Goal: Task Accomplishment & Management: Use online tool/utility

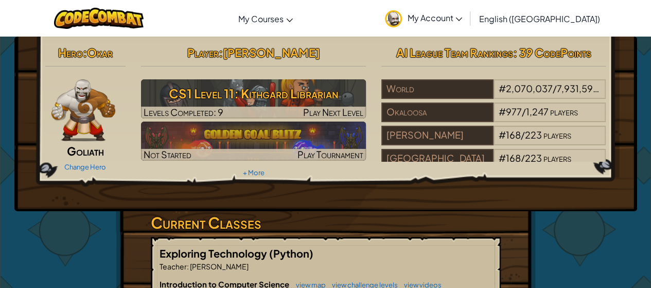
click at [434, 73] on hr at bounding box center [493, 71] width 225 height 11
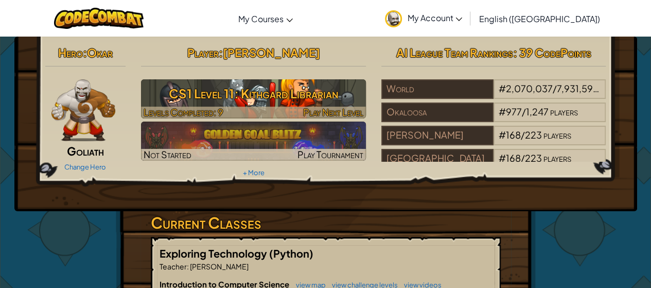
click at [292, 101] on h3 "CS1 Level 11: Kithgard Librarian" at bounding box center [253, 93] width 225 height 23
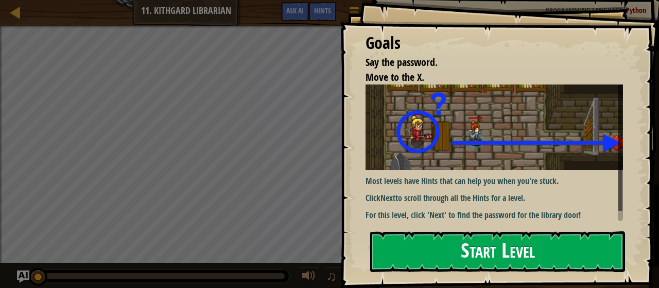
click at [488, 245] on button "Start Level" at bounding box center [497, 251] width 255 height 41
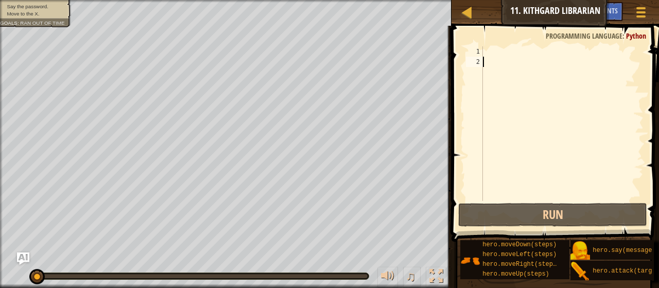
click at [498, 52] on div at bounding box center [562, 133] width 163 height 175
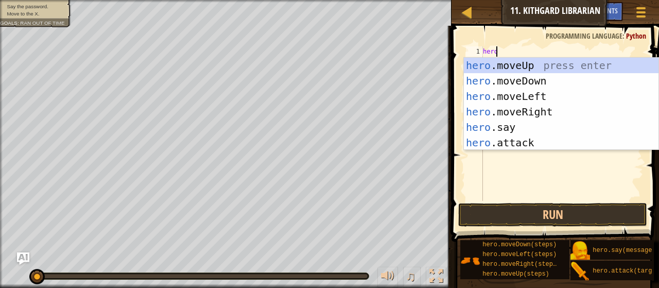
scroll to position [5, 1]
type textarea "hero."
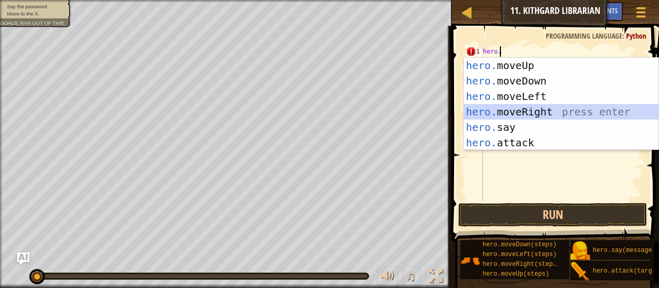
click at [536, 111] on div "hero. moveUp press enter hero. moveDown press enter hero. moveLeft press enter …" at bounding box center [561, 119] width 195 height 123
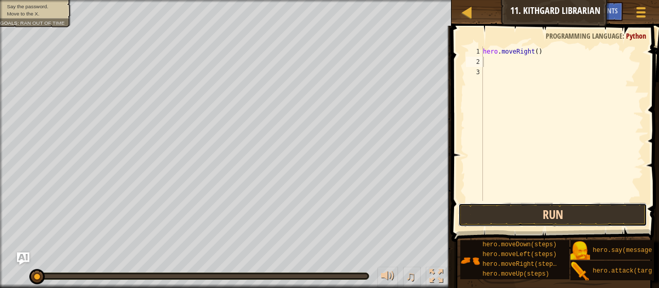
click at [520, 207] on button "Run" at bounding box center [552, 215] width 189 height 24
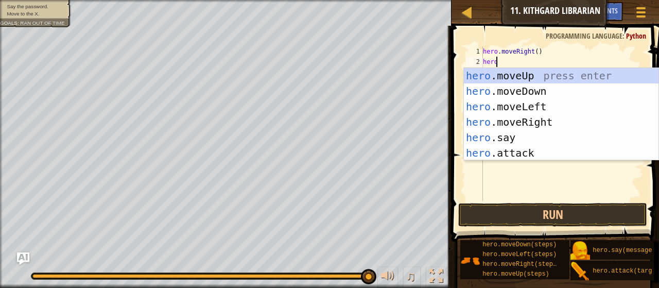
scroll to position [5, 1]
click at [478, 144] on div "hero .moveUp press enter hero .moveDown press enter hero .moveLeft press enter …" at bounding box center [561, 129] width 195 height 123
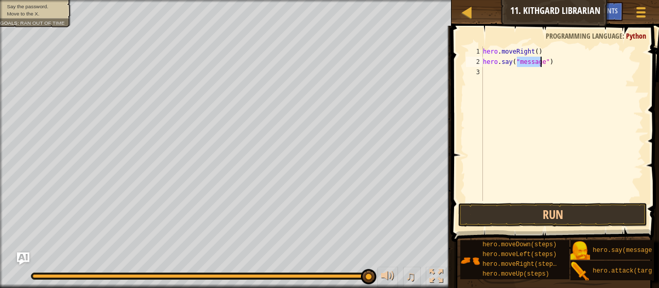
type textarea "hero.say("67")"
click at [506, 226] on button "Run" at bounding box center [552, 215] width 189 height 24
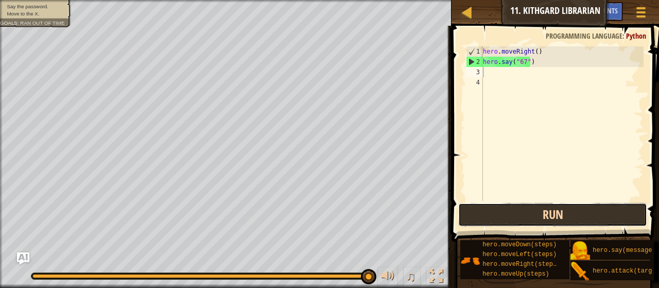
click at [528, 216] on button "Run" at bounding box center [552, 215] width 189 height 24
click at [531, 209] on button "Run" at bounding box center [552, 215] width 189 height 24
click at [529, 210] on button "Run" at bounding box center [552, 215] width 189 height 24
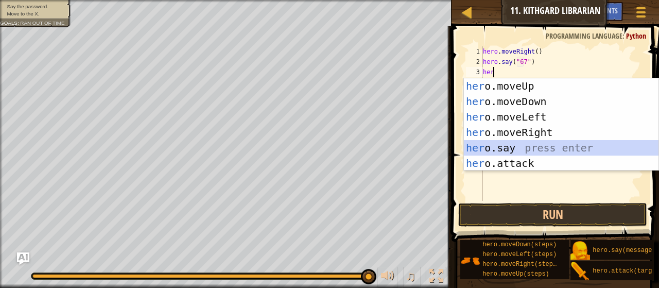
click at [475, 153] on div "her o.moveUp press enter her o.moveDown press enter her o.moveLeft press enter …" at bounding box center [561, 139] width 195 height 123
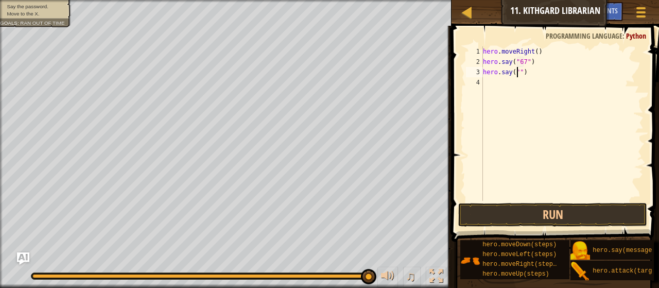
scroll to position [5, 3]
click at [468, 225] on button "Run" at bounding box center [552, 215] width 189 height 24
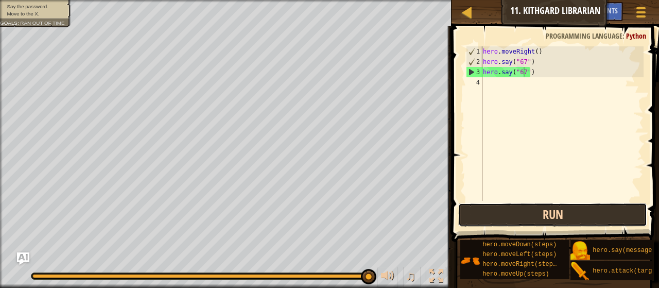
click at [509, 219] on button "Run" at bounding box center [552, 215] width 189 height 24
click at [485, 210] on button "Run" at bounding box center [552, 215] width 189 height 24
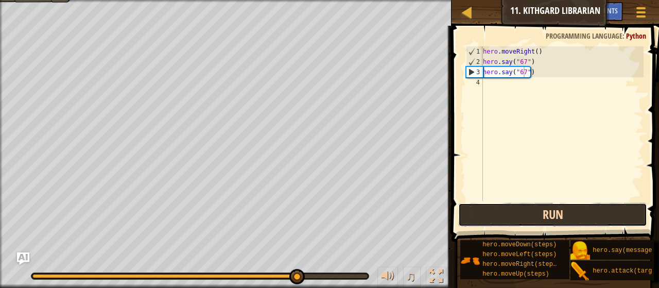
click at [487, 209] on button "Run" at bounding box center [552, 215] width 189 height 24
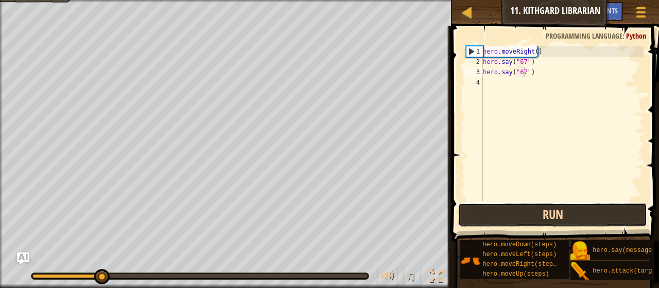
click at [488, 209] on button "Run" at bounding box center [552, 215] width 189 height 24
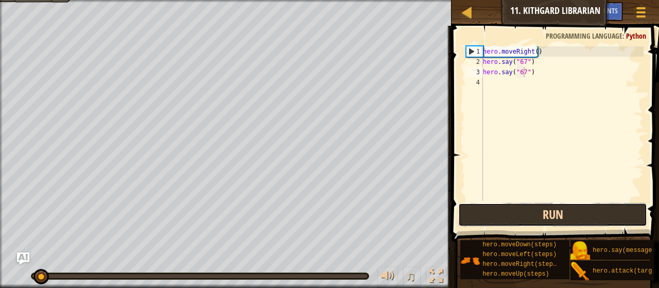
click at [488, 209] on button "Run" at bounding box center [552, 215] width 189 height 24
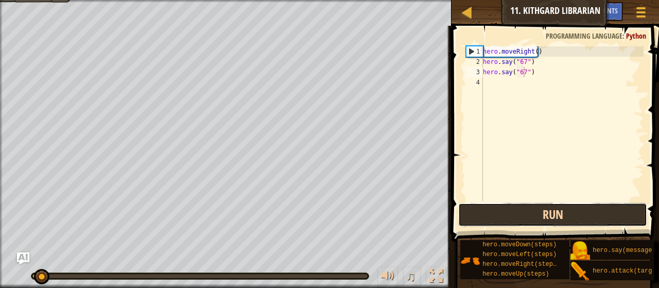
click at [488, 209] on button "Run" at bounding box center [552, 215] width 189 height 24
click at [488, 209] on button "Running" at bounding box center [552, 215] width 189 height 24
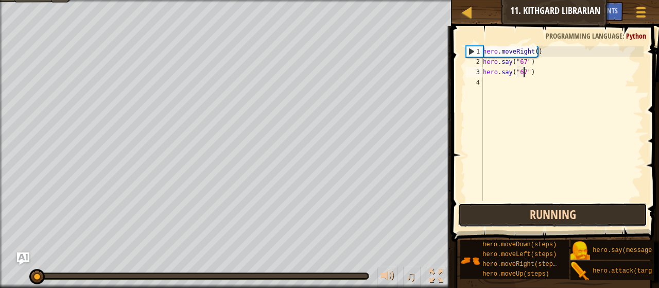
click at [488, 209] on button "Running" at bounding box center [552, 215] width 189 height 24
click at [488, 209] on button "Run" at bounding box center [552, 215] width 189 height 24
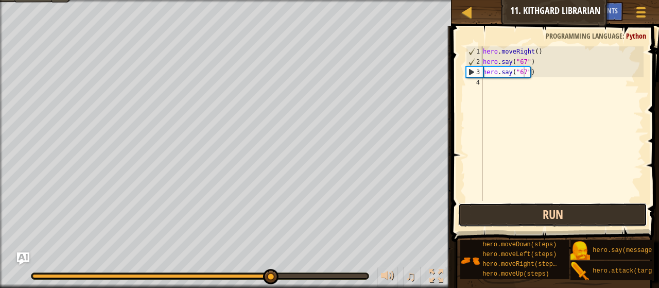
click at [489, 219] on button "Run" at bounding box center [552, 215] width 189 height 24
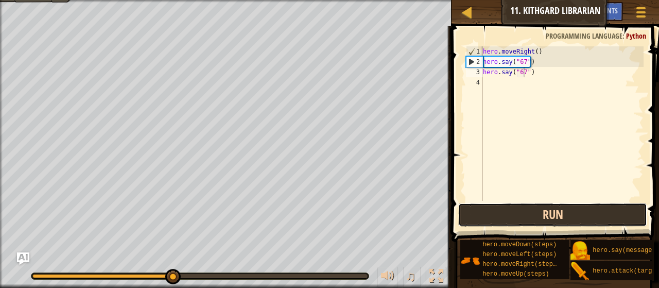
click at [490, 219] on button "Run" at bounding box center [552, 215] width 189 height 24
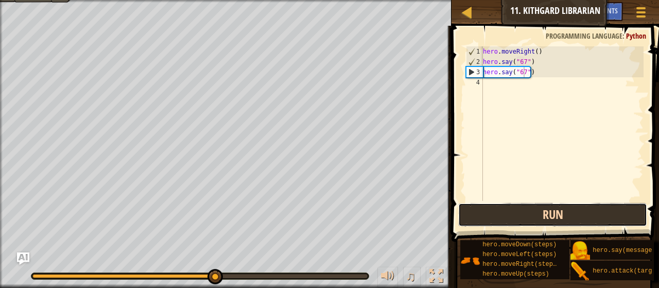
click at [490, 219] on button "Run" at bounding box center [552, 215] width 189 height 24
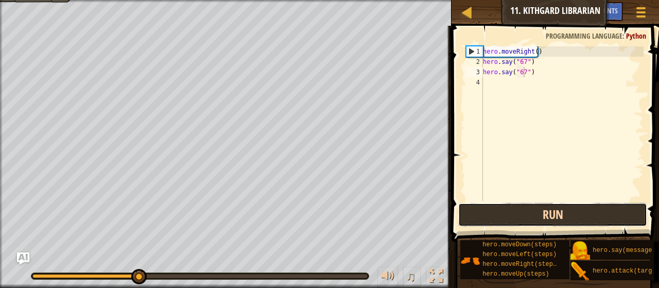
click at [490, 219] on button "Run" at bounding box center [552, 215] width 189 height 24
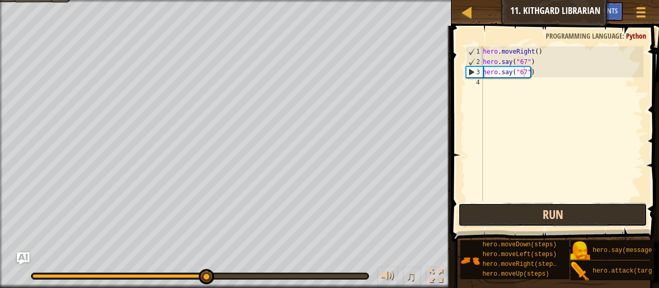
click at [494, 211] on button "Run" at bounding box center [552, 215] width 189 height 24
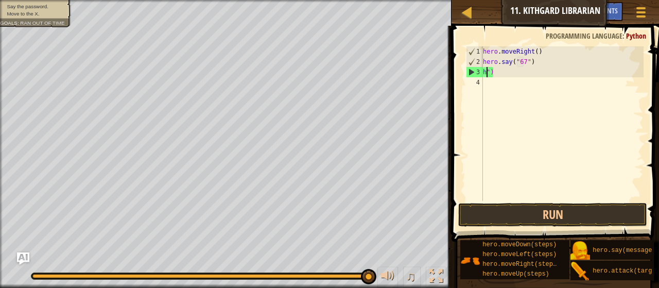
scroll to position [5, 0]
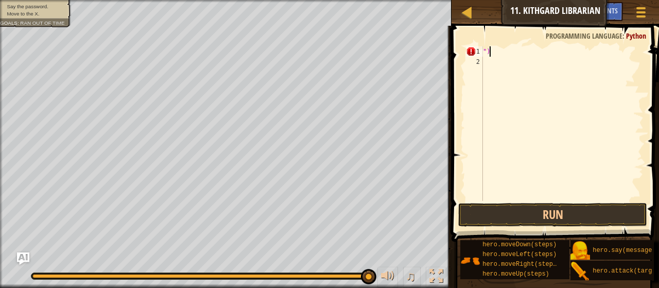
click at [495, 48] on div "")" at bounding box center [562, 133] width 163 height 175
type textarea """
click at [527, 208] on button "Run" at bounding box center [552, 215] width 189 height 24
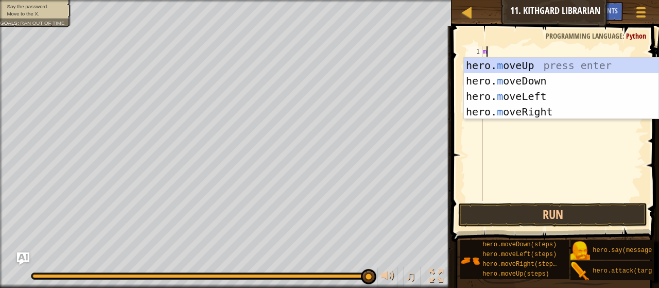
type textarea "mo"
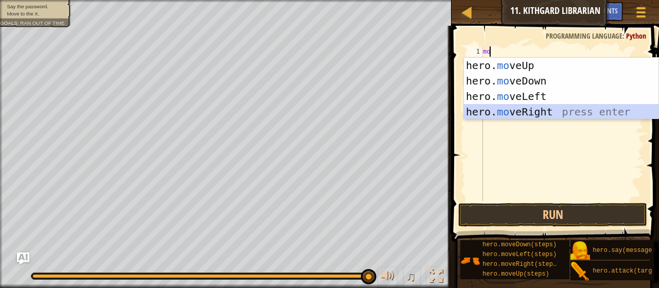
click at [490, 107] on div "hero. mo veUp press enter hero. mo veDown press enter hero. mo veLeft press ent…" at bounding box center [561, 104] width 195 height 93
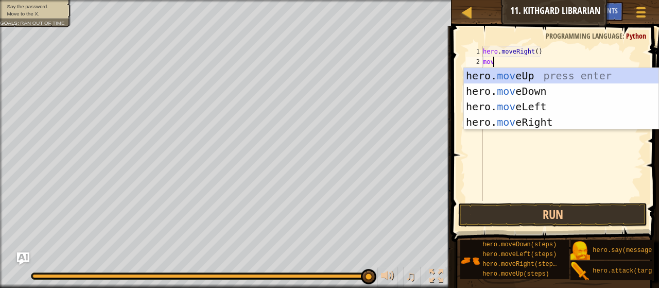
type textarea "move"
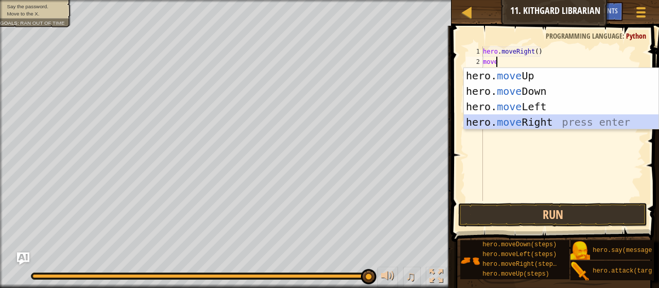
click at [502, 118] on div "hero. move Up press enter hero. move Down press enter hero. move Left press ent…" at bounding box center [561, 114] width 195 height 93
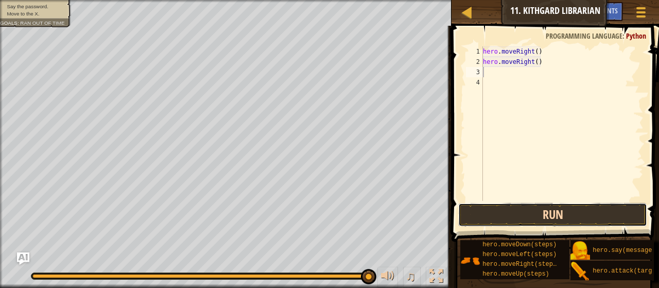
click at [549, 203] on button "Run" at bounding box center [552, 215] width 189 height 24
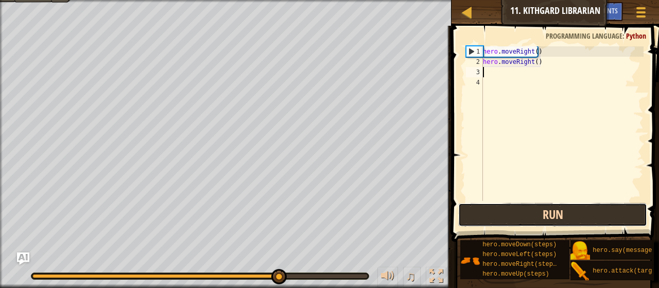
click at [548, 213] on button "Run" at bounding box center [552, 215] width 189 height 24
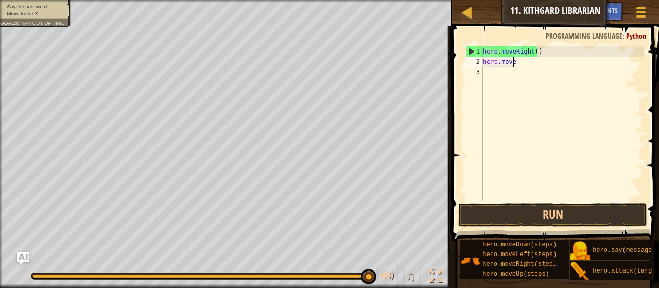
type textarea "h"
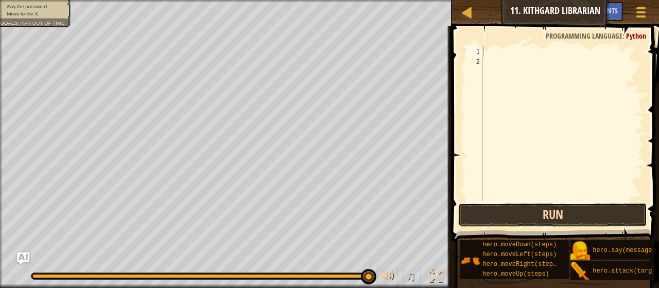
click at [483, 217] on button "Run" at bounding box center [552, 215] width 189 height 24
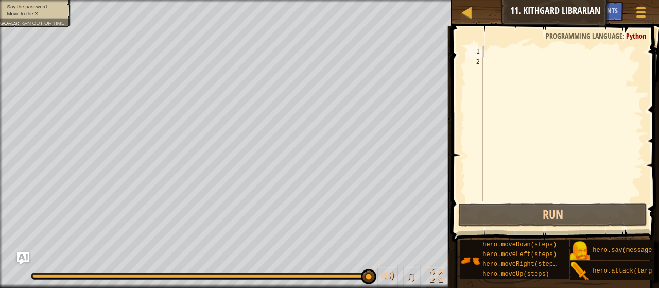
click at [487, 43] on span at bounding box center [556, 119] width 216 height 246
drag, startPoint x: 487, startPoint y: 43, endPoint x: 566, endPoint y: 37, distance: 79.5
click at [566, 37] on div "1 2 ההההההההההההההההההההההההההההההההההההההההההההההההההההההההההההההההההההההההההה…" at bounding box center [553, 154] width 210 height 246
click at [550, 42] on span at bounding box center [556, 119] width 216 height 246
drag, startPoint x: 538, startPoint y: 35, endPoint x: 543, endPoint y: 51, distance: 16.9
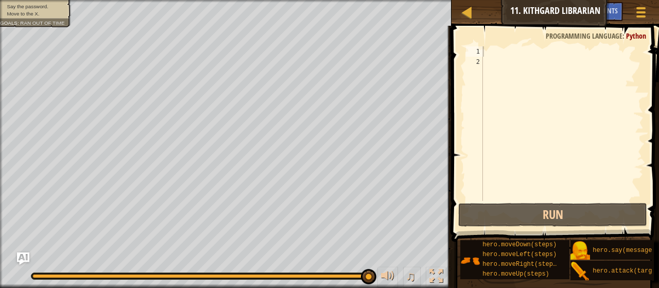
click at [543, 51] on div "1 2 ההההההההההההההההההההההההההההההההההההההההההההההההההההההההההההההההההההההההההה…" at bounding box center [553, 154] width 210 height 246
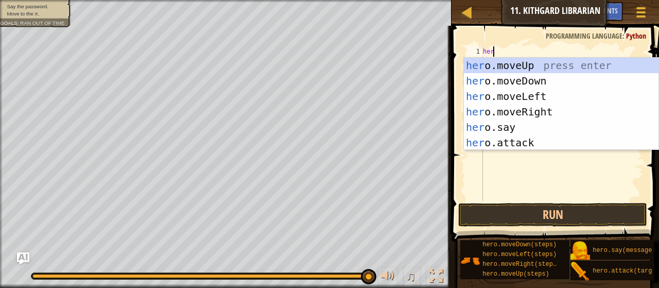
scroll to position [5, 1]
type textarea "hero."
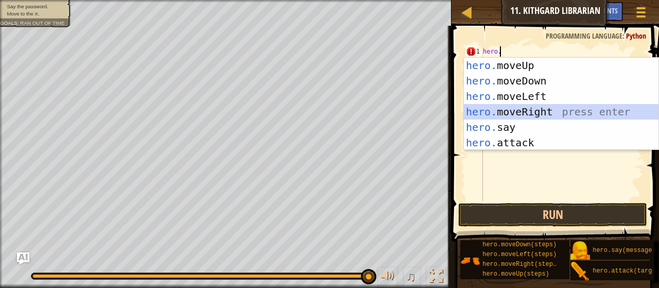
click at [496, 112] on div "hero. moveUp press enter hero. moveDown press enter hero. moveLeft press enter …" at bounding box center [561, 119] width 195 height 123
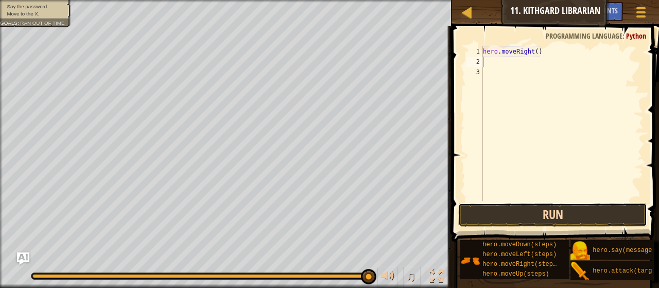
click at [492, 208] on button "Run" at bounding box center [552, 215] width 189 height 24
click at [474, 217] on button "Run" at bounding box center [552, 215] width 189 height 24
type textarea "h"
type textarea "e"
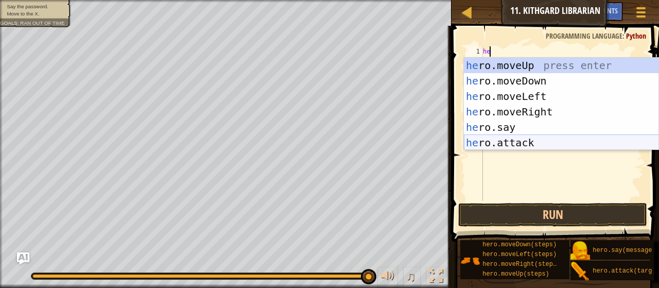
click at [551, 145] on div "he ro.moveUp press enter he ro.moveDown press enter he ro.moveLeft press enter …" at bounding box center [561, 119] width 195 height 123
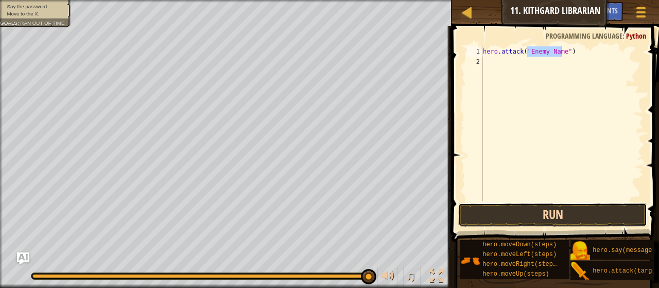
click at [471, 211] on button "Run" at bounding box center [552, 215] width 189 height 24
type textarea "hero.attack("treg")"
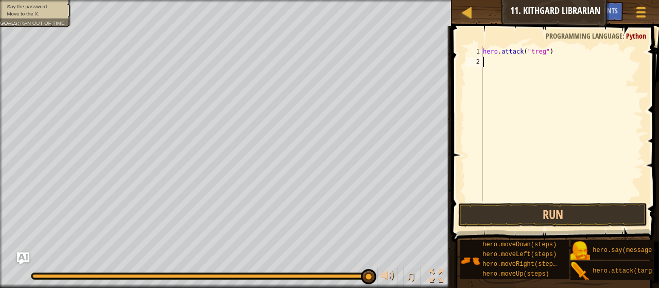
click at [495, 62] on div "hero . attack ( "treg" )" at bounding box center [562, 133] width 163 height 175
click at [491, 223] on button "Run" at bounding box center [552, 215] width 189 height 24
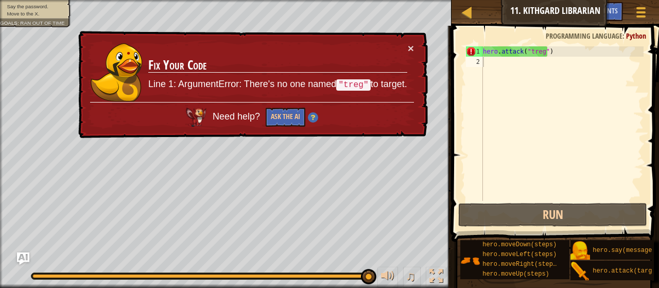
click at [405, 45] on td "Fix Your Code Line 1: ArgumentError: There's no one named "treg" to target." at bounding box center [278, 72] width 260 height 59
click at [410, 45] on button "×" at bounding box center [411, 48] width 6 height 11
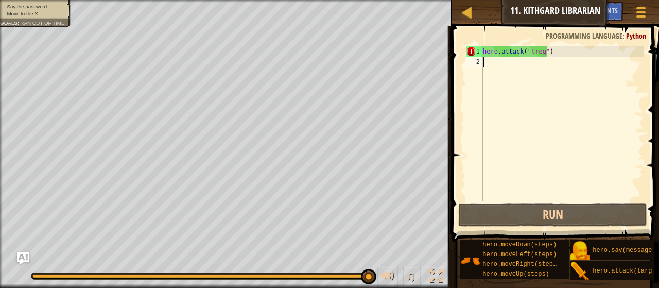
click at [541, 53] on div "hero . attack ( "treg" )" at bounding box center [562, 133] width 163 height 175
click at [413, 83] on div "Map Introduction to Computer Science 11. Kithgard Librarian Game Menu Done Hint…" at bounding box center [329, 144] width 659 height 288
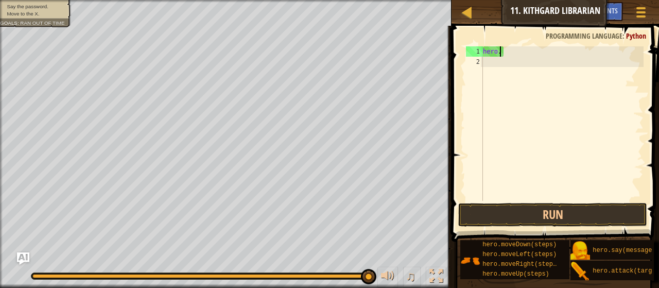
type textarea "h"
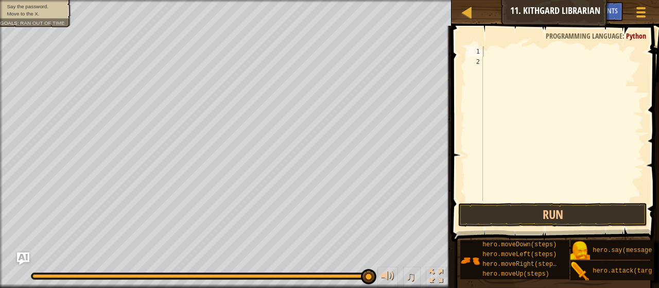
click at [432, 17] on div "Map Introduction to Computer Science 11. Kithgard Librarian Game Menu Done Hint…" at bounding box center [329, 144] width 659 height 288
click at [612, 4] on div "Hints" at bounding box center [608, 11] width 27 height 19
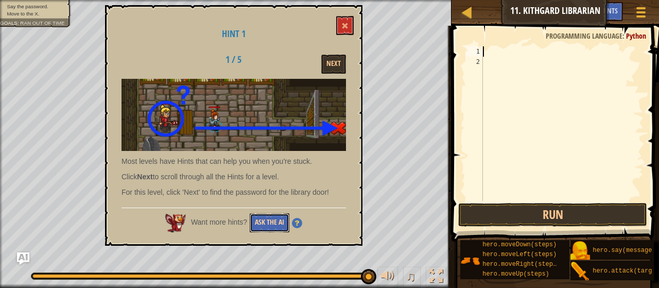
click at [269, 220] on button "Ask the AI" at bounding box center [270, 222] width 40 height 19
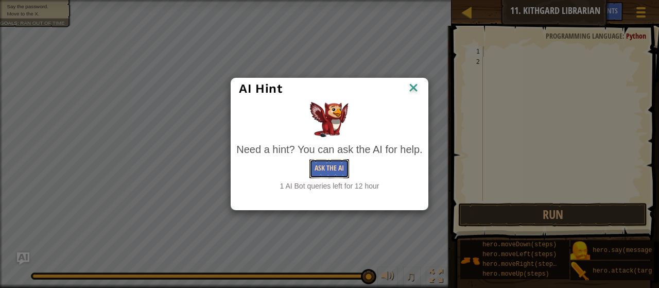
click at [327, 167] on button "Ask the AI" at bounding box center [329, 168] width 40 height 19
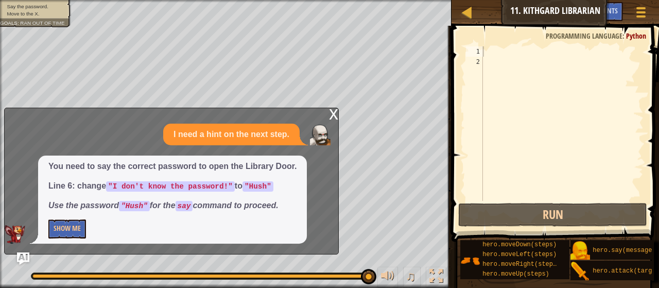
click at [334, 113] on div "x" at bounding box center [333, 113] width 9 height 10
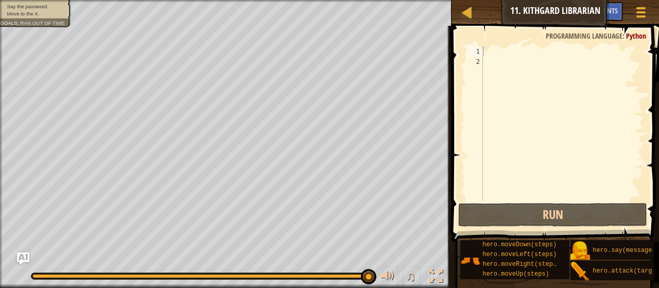
click at [484, 48] on div at bounding box center [562, 133] width 163 height 175
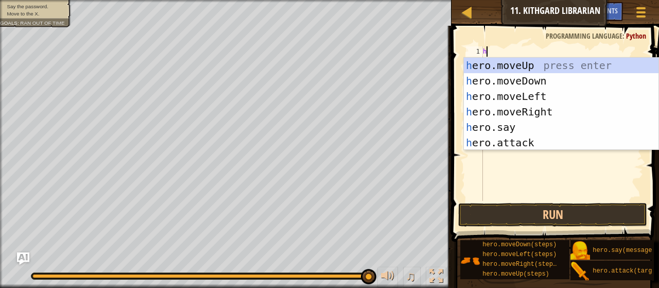
type textarea "her"
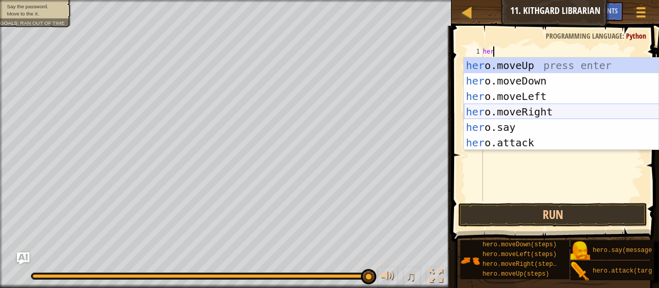
click at [511, 109] on div "her o.moveUp press enter her o.moveDown press enter her o.moveLeft press enter …" at bounding box center [561, 119] width 195 height 123
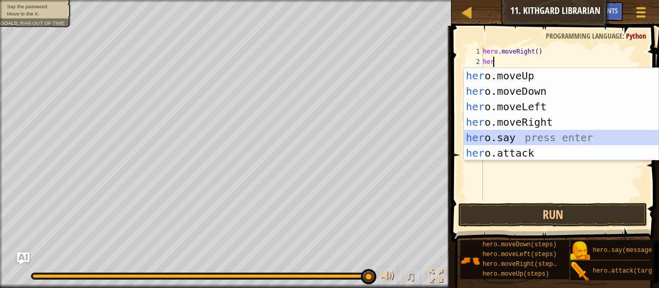
click at [488, 136] on div "her o.moveUp press enter her o.moveDown press enter her o.moveLeft press enter …" at bounding box center [561, 129] width 195 height 123
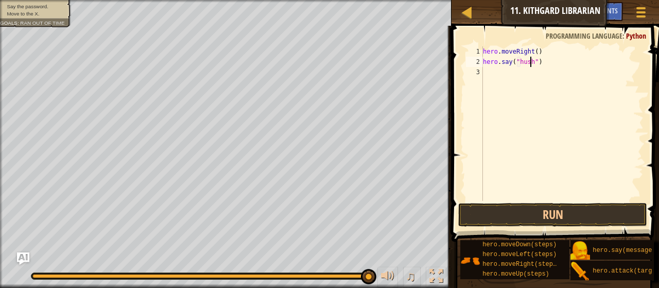
scroll to position [5, 4]
type textarea "hero.say("hush")"
click at [486, 204] on button "Run" at bounding box center [552, 215] width 189 height 24
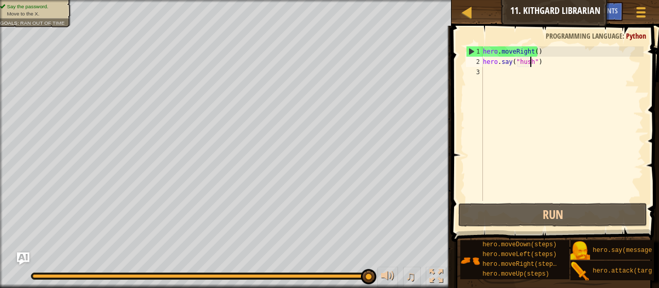
click at [487, 72] on div "hero . moveRight ( ) hero . say ( "hush" )" at bounding box center [562, 133] width 163 height 175
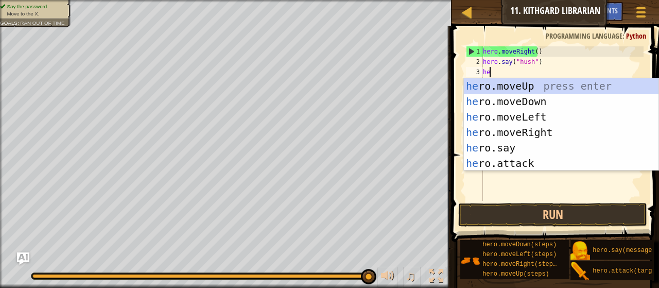
type textarea "her"
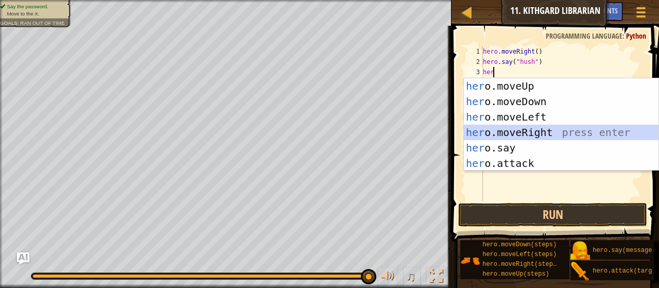
click at [524, 136] on div "her o.moveUp press enter her o.moveDown press enter her o.moveLeft press enter …" at bounding box center [561, 139] width 195 height 123
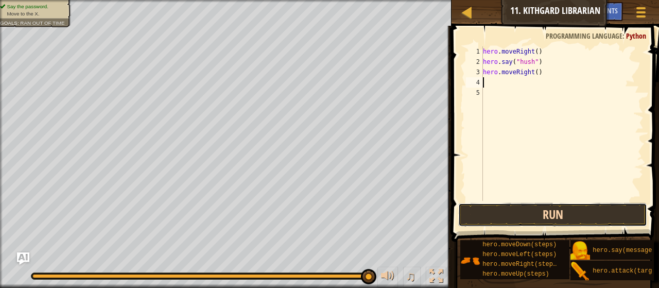
click at [562, 210] on button "Run" at bounding box center [552, 215] width 189 height 24
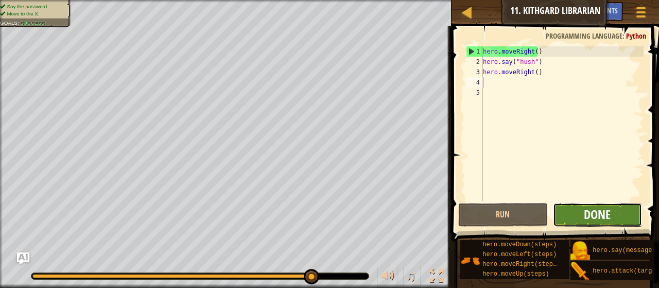
click at [596, 208] on span "Done" at bounding box center [597, 214] width 27 height 16
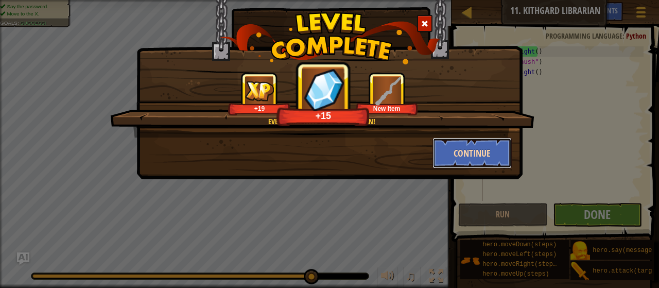
click at [474, 150] on button "Continue" at bounding box center [472, 152] width 80 height 31
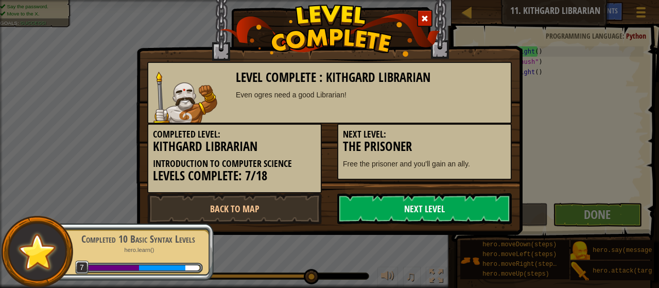
click at [455, 202] on link "Next Level" at bounding box center [424, 208] width 174 height 31
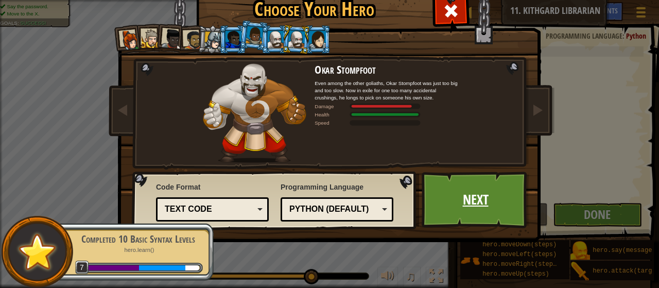
click at [453, 206] on link "Next" at bounding box center [475, 199] width 108 height 57
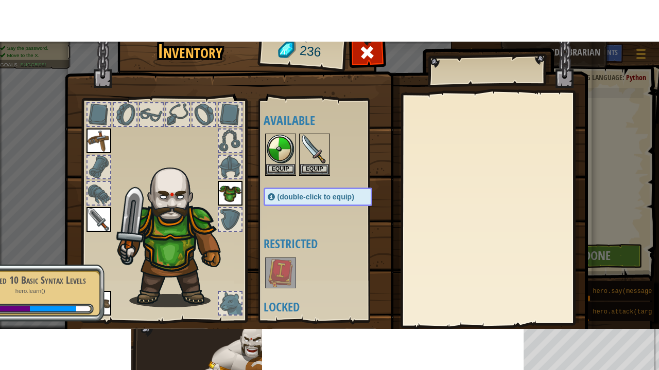
scroll to position [31, 0]
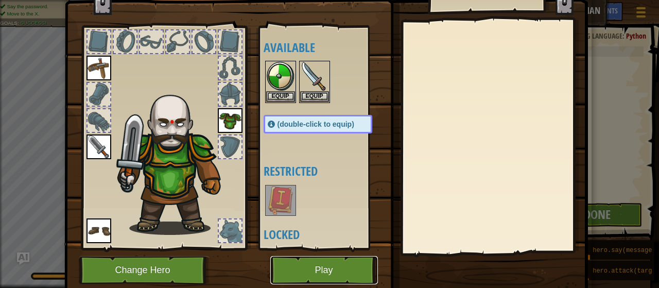
click at [334, 270] on button "Play" at bounding box center [324, 270] width 108 height 28
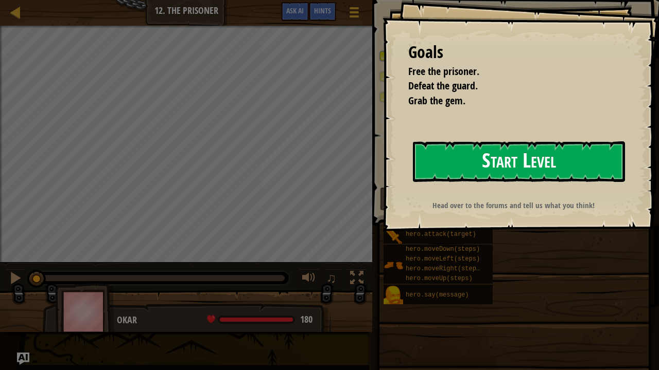
click at [468, 161] on button "Start Level" at bounding box center [519, 162] width 212 height 41
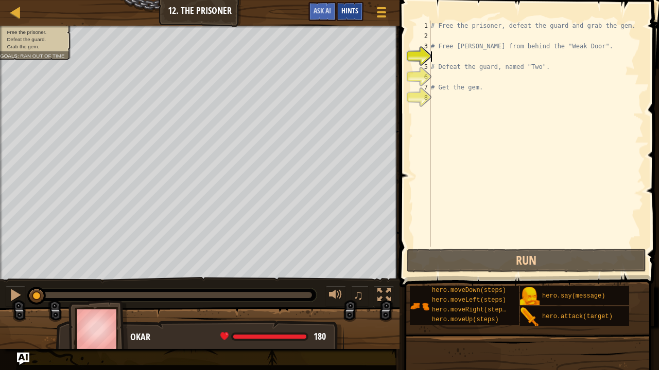
click at [350, 10] on span "Hints" at bounding box center [349, 11] width 17 height 10
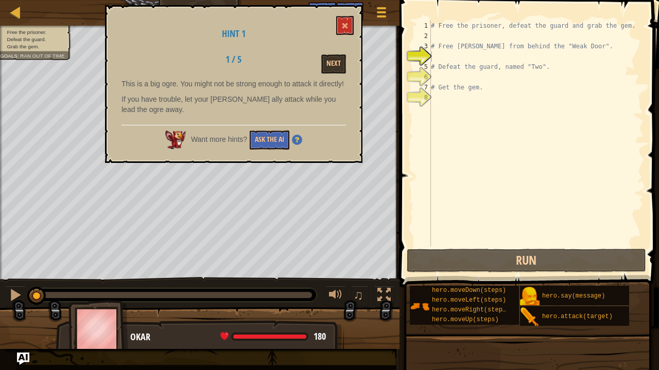
click at [262, 128] on div "Want more hints? Ask the AI" at bounding box center [233, 137] width 224 height 25
click at [257, 134] on button "Ask the AI" at bounding box center [270, 140] width 40 height 19
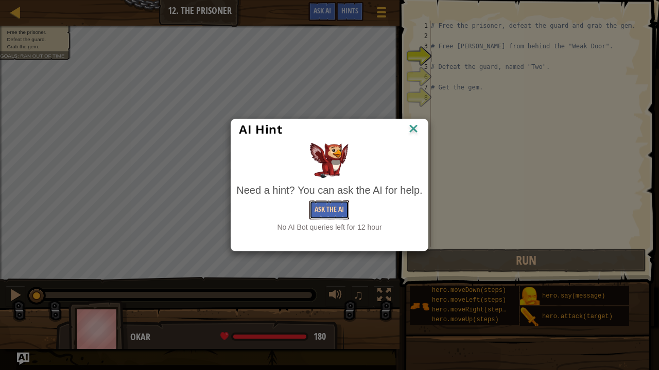
click at [332, 207] on button "Ask the AI" at bounding box center [329, 210] width 40 height 19
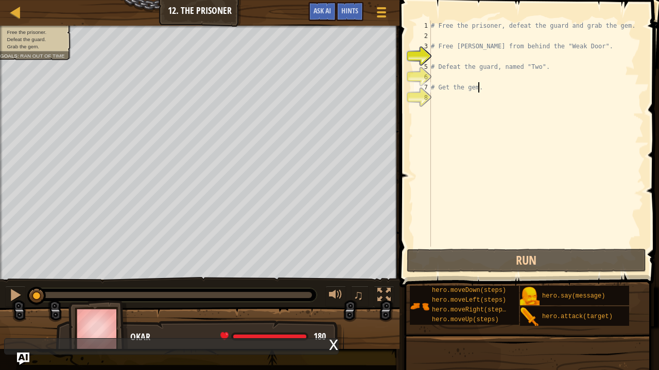
click at [487, 87] on div "# Free the prisoner, defeat the guard and grab the gem. # Free [PERSON_NAME] fr…" at bounding box center [536, 144] width 215 height 247
click at [464, 44] on div "# Free the prisoner, defeat the guard and grab the gem. # Free [PERSON_NAME] fr…" at bounding box center [536, 144] width 215 height 247
type textarea "# Free [PERSON_NAME] from behind the "Weak Door"."
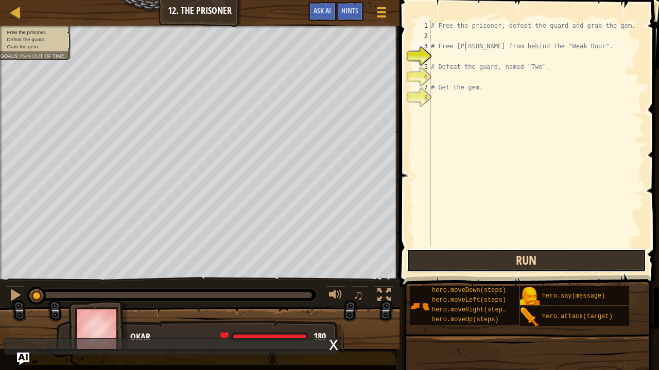
click at [463, 257] on button "Run" at bounding box center [526, 261] width 240 height 24
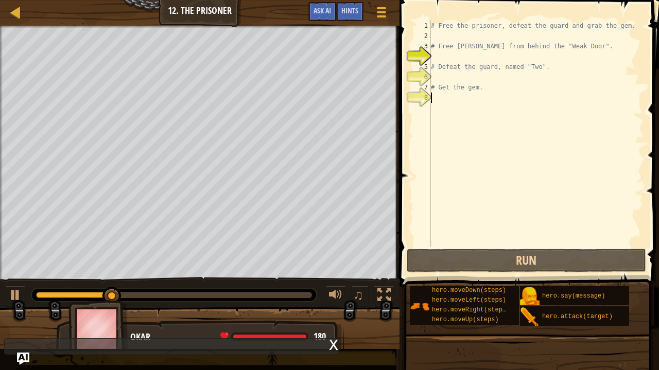
click at [472, 94] on div "# Free the prisoner, defeat the guard and grab the gem. # Free [PERSON_NAME] fr…" at bounding box center [536, 144] width 215 height 247
click at [475, 85] on div "# Free the prisoner, defeat the guard and grab the gem. # Free [PERSON_NAME] fr…" at bounding box center [536, 144] width 215 height 247
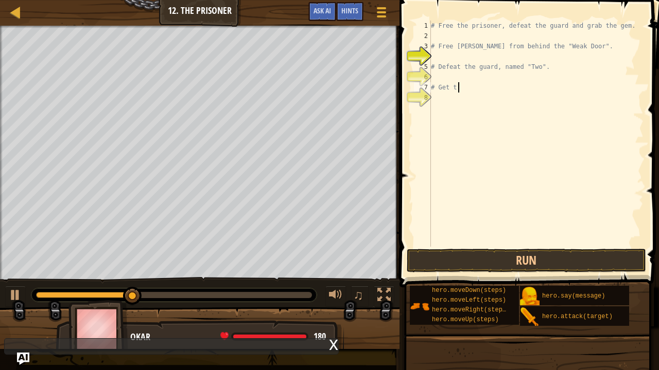
click at [462, 83] on div "# Free the prisoner, defeat the guard and grab the gem. # Free [PERSON_NAME] fr…" at bounding box center [536, 144] width 215 height 247
type textarea "#"
click at [538, 67] on div "# Free the prisoner, defeat the guard and grab the gem. # Free [PERSON_NAME] fr…" at bounding box center [536, 144] width 215 height 247
type textarea "# Defeat the guard, named "Two"
click at [389, 98] on div "Map Introduction to Computer Science 12. The Prisoner Game Menu Done Hints Ask …" at bounding box center [329, 185] width 659 height 370
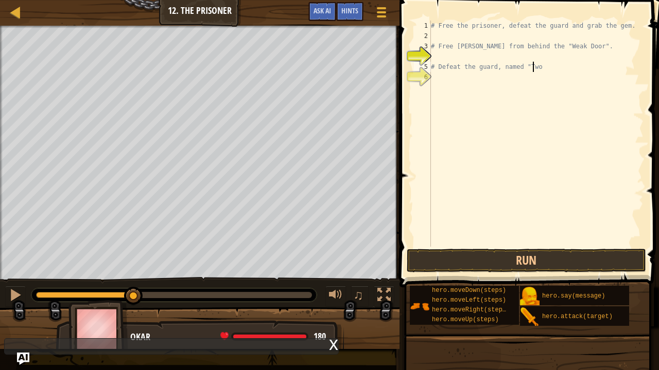
click at [531, 68] on div "# Free the prisoner, defeat the guard and grab the gem. # Free [PERSON_NAME] fr…" at bounding box center [536, 144] width 215 height 247
click at [386, 69] on div "Map Introduction to Computer Science 12. The Prisoner Game Menu Done Hints Ask …" at bounding box center [329, 185] width 659 height 370
click at [580, 48] on div "# Free the prisoner, defeat the guard and grab the gem. # Free [PERSON_NAME] fr…" at bounding box center [536, 144] width 215 height 247
type textarea "# Free [PERSON_NAME] from behind the "Weak Door"."
drag, startPoint x: 580, startPoint y: 48, endPoint x: 395, endPoint y: 73, distance: 186.4
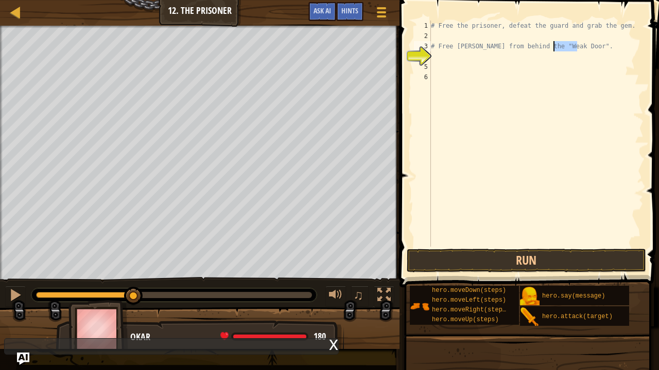
click at [396, 73] on div "Hints Videos # Free [PERSON_NAME] from behind the "Weak Door". 1 2 3 4 5 6 # Fr…" at bounding box center [527, 185] width 262 height 370
type textarea "#"
type textarea "# Free the prisoner,"
click at [481, 45] on div "# Free the prisoner," at bounding box center [536, 144] width 215 height 247
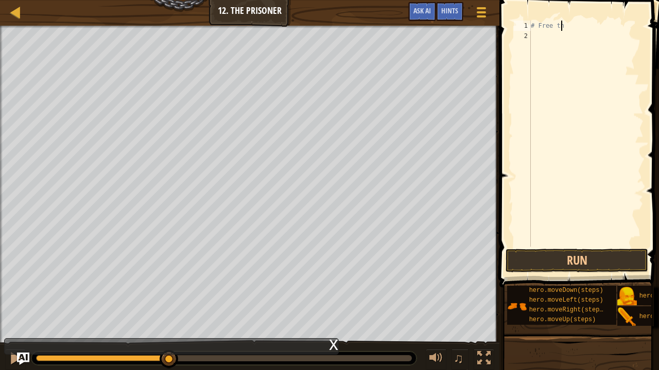
type textarea "#"
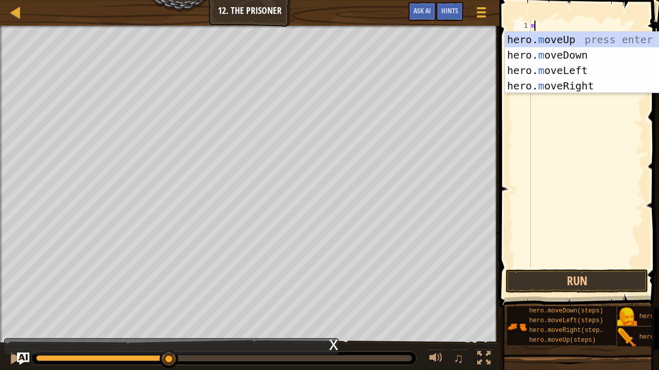
scroll to position [5, 0]
type textarea "mo"
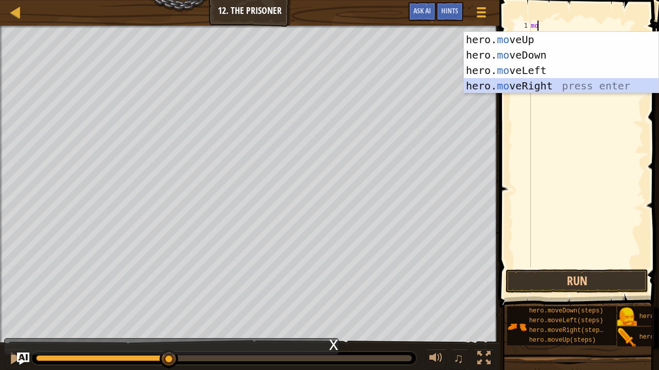
click at [502, 84] on div "hero. mo veUp press enter hero. mo veDown press enter hero. mo veLeft press ent…" at bounding box center [561, 78] width 195 height 93
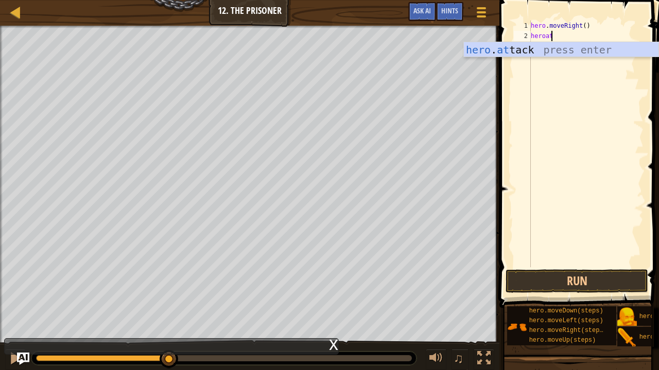
scroll to position [5, 1]
click at [473, 45] on div "hero . att ack press enter" at bounding box center [561, 65] width 195 height 46
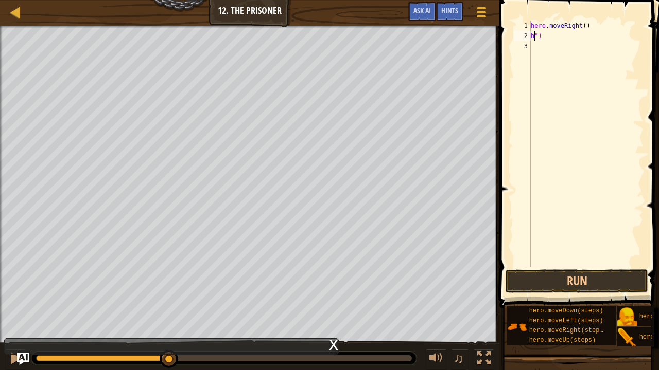
scroll to position [5, 0]
click at [543, 33] on div "hero . moveRight ( ) ")" at bounding box center [585, 155] width 115 height 268
type textarea """
click at [447, 5] on div "Hints" at bounding box center [449, 11] width 27 height 19
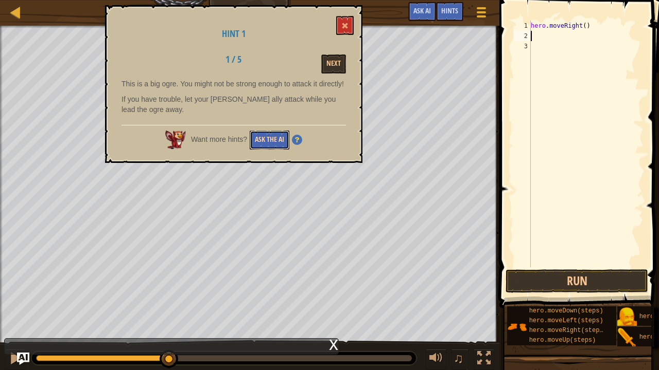
click at [283, 133] on button "Ask the AI" at bounding box center [270, 140] width 40 height 19
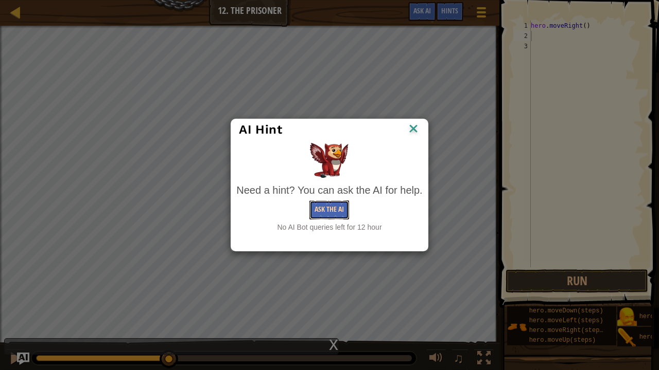
click at [331, 210] on button "Ask the AI" at bounding box center [329, 210] width 40 height 19
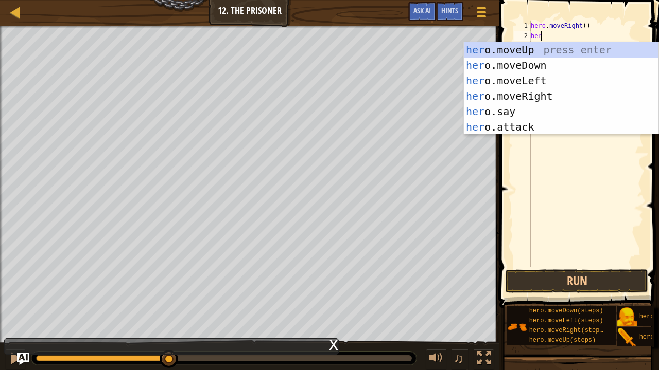
scroll to position [5, 1]
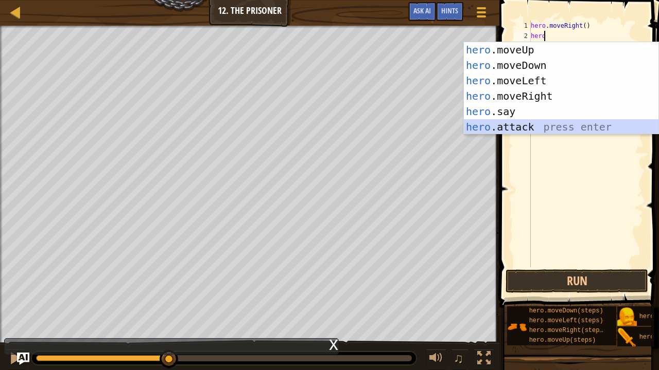
click at [529, 128] on div "hero .moveUp press enter hero .moveDown press enter hero .moveLeft press enter …" at bounding box center [561, 103] width 195 height 123
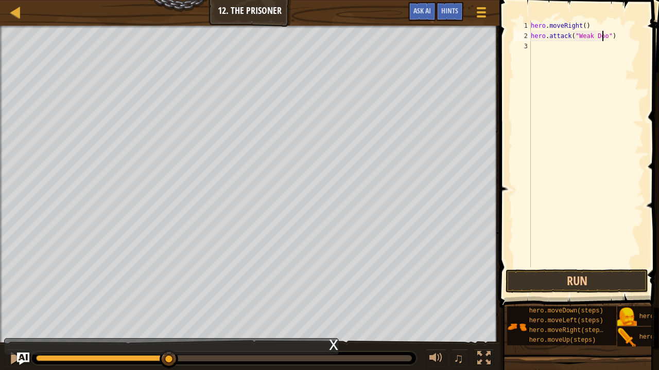
scroll to position [5, 6]
type textarea "hero.attack("Weak Door")"
click at [578, 282] on button "Run" at bounding box center [576, 282] width 143 height 24
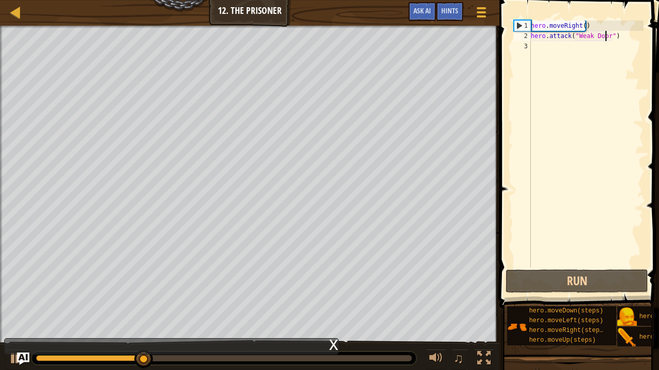
click at [538, 44] on div "hero . moveRight ( ) hero . attack ( "Weak Door" )" at bounding box center [585, 155] width 115 height 268
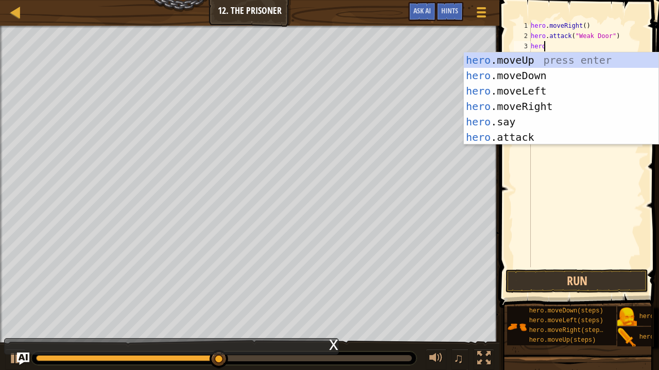
scroll to position [5, 1]
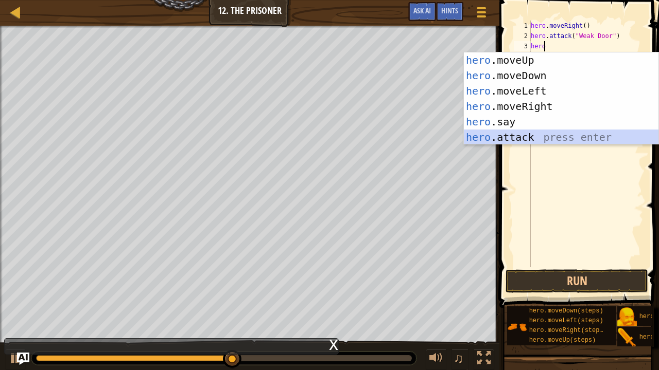
click at [486, 134] on div "hero .moveUp press enter hero .moveDown press enter hero .moveLeft press enter …" at bounding box center [561, 113] width 195 height 123
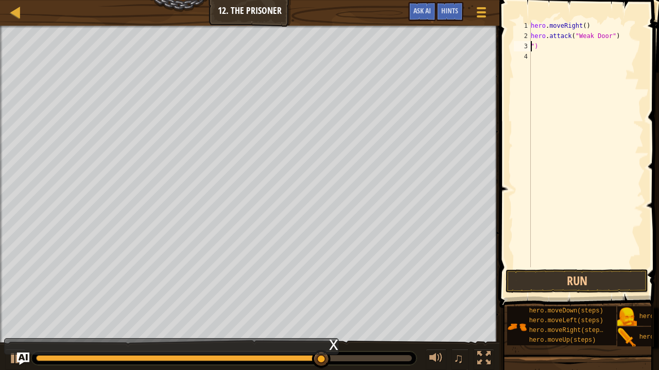
scroll to position [5, 0]
click at [542, 47] on div "hero . moveRight ( ) hero . attack ( "Weak Door" ) ")" at bounding box center [585, 155] width 115 height 268
type textarea """
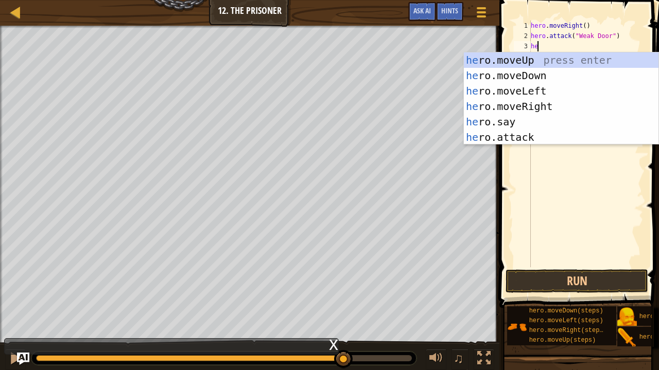
type textarea "hero"
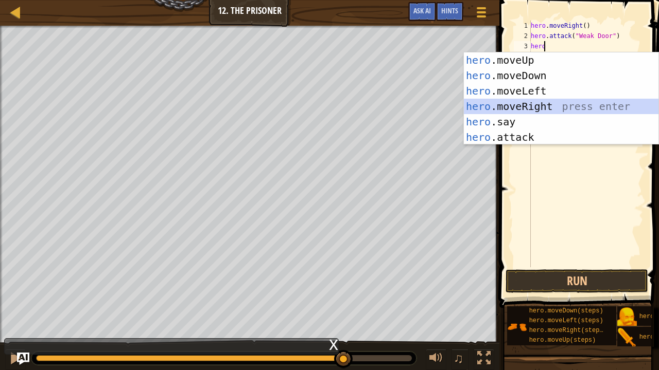
click at [538, 108] on div "hero .moveUp press enter hero .moveDown press enter hero .moveLeft press enter …" at bounding box center [561, 113] width 195 height 123
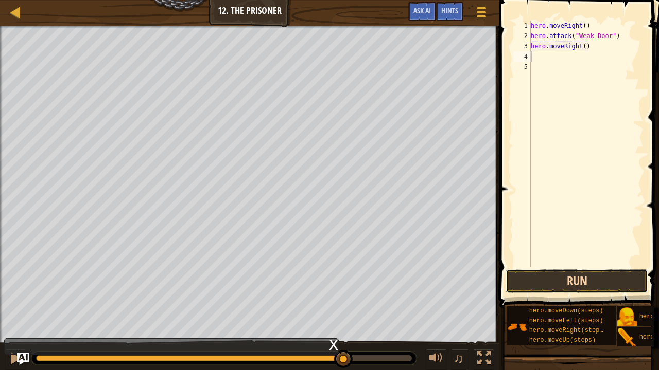
click at [618, 287] on button "Run" at bounding box center [576, 282] width 143 height 24
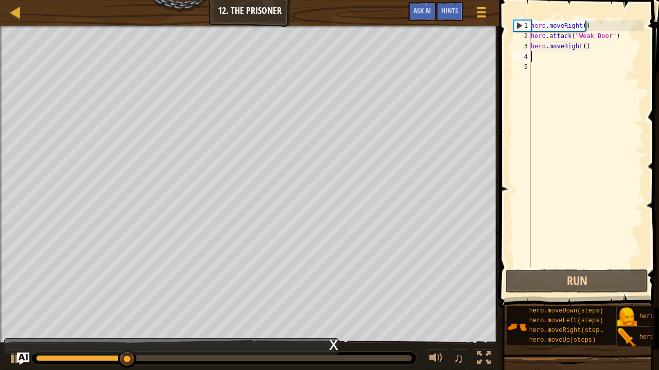
click at [582, 45] on div "hero . moveRight ( ) hero . attack ( "Weak Door" ) hero . moveRight ( )" at bounding box center [585, 155] width 115 height 268
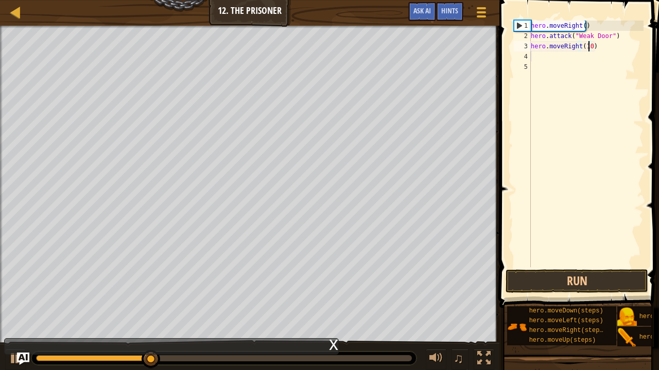
type textarea "hero.moveRight(100)"
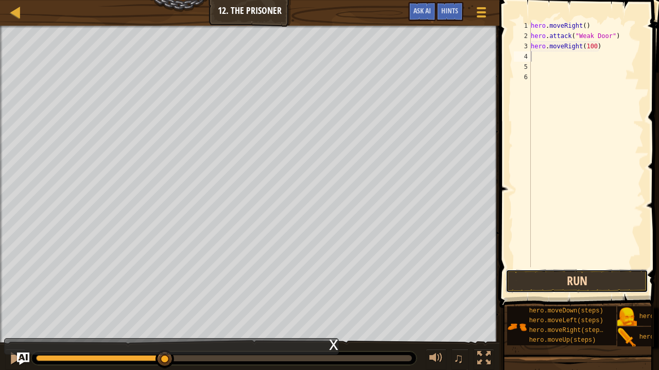
click at [549, 273] on button "Run" at bounding box center [576, 282] width 143 height 24
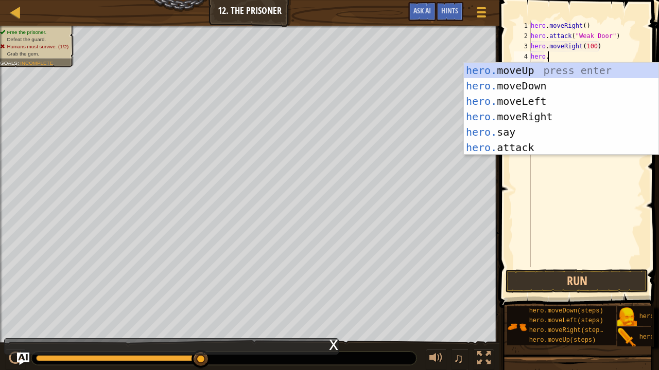
scroll to position [5, 1]
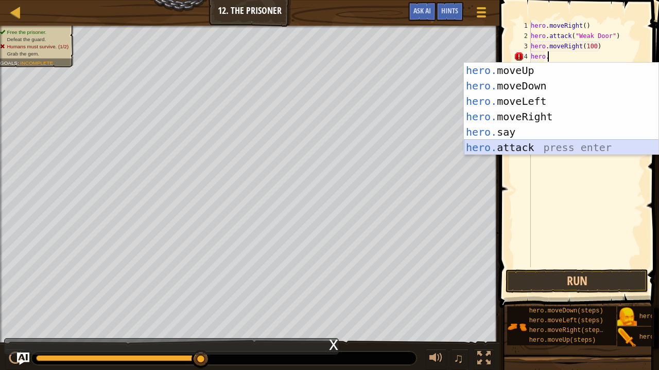
click at [485, 153] on div "hero. moveUp press enter hero. moveDown press enter hero. moveLeft press enter …" at bounding box center [561, 124] width 195 height 123
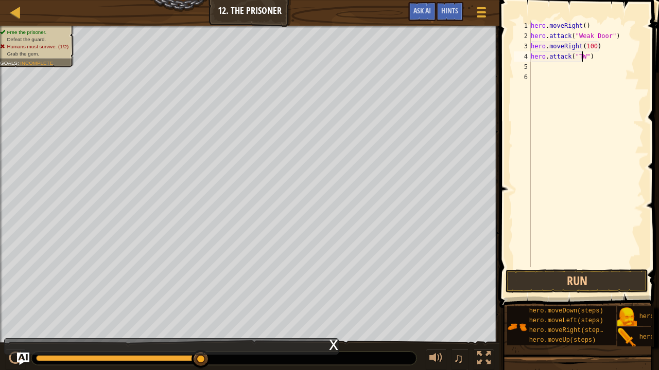
scroll to position [5, 4]
click at [539, 276] on button "Run" at bounding box center [576, 282] width 143 height 24
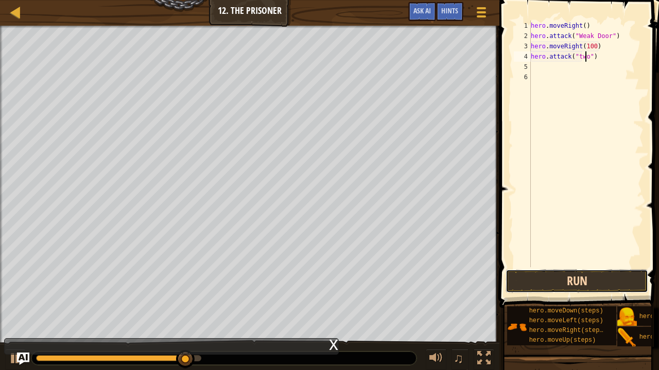
click at [531, 280] on button "Run" at bounding box center [576, 282] width 143 height 24
type textarea "hero.attack("Two")"
click at [531, 276] on button "Run" at bounding box center [576, 282] width 143 height 24
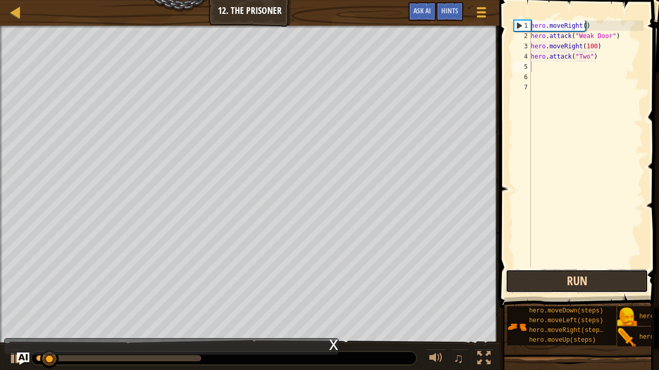
click at [531, 276] on button "Run" at bounding box center [576, 282] width 143 height 24
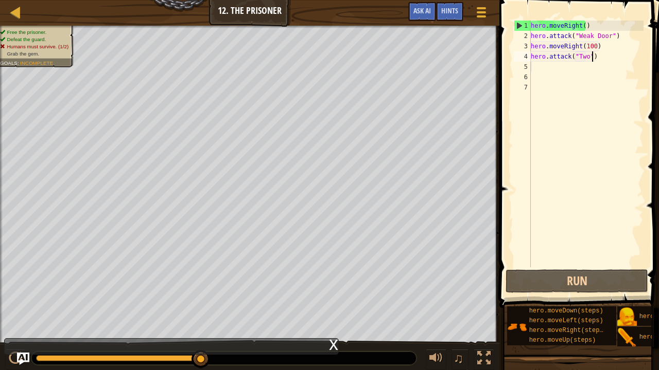
click at [595, 61] on div "hero . moveRight ( ) hero . attack ( "Weak Door" ) hero . moveRight ( 100 ) her…" at bounding box center [585, 155] width 115 height 268
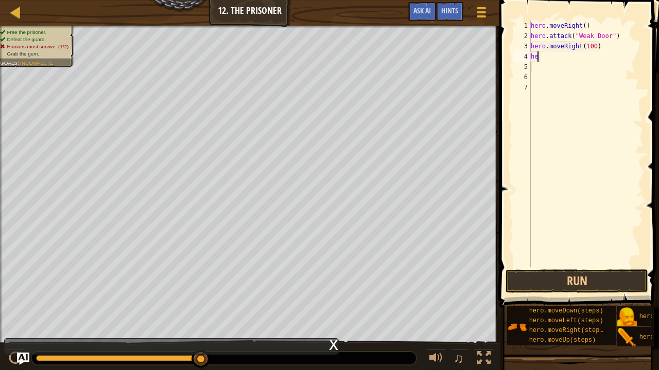
type textarea "h"
type textarea "]"
click at [524, 281] on button "Run" at bounding box center [576, 282] width 143 height 24
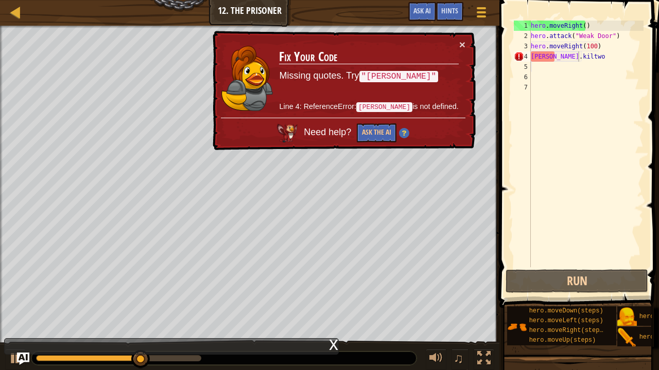
click at [466, 41] on div "× Fix Your Code Missing quotes. Try "[PERSON_NAME]" Line 4: ReferenceError: [PE…" at bounding box center [342, 91] width 265 height 120
drag, startPoint x: 465, startPoint y: 41, endPoint x: 455, endPoint y: 39, distance: 9.5
click at [455, 39] on div "× Fix Your Code Missing quotes. Try "[PERSON_NAME]" Line 4: ReferenceError: [PE…" at bounding box center [342, 91] width 265 height 120
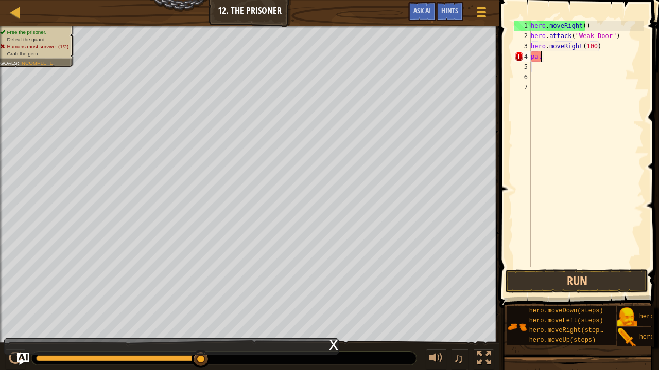
scroll to position [5, 0]
type textarea "p"
click at [424, 9] on span "Ask AI" at bounding box center [421, 11] width 17 height 10
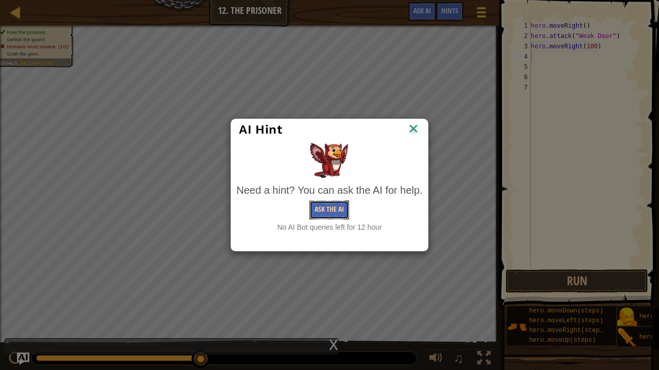
click at [316, 205] on button "Ask the AI" at bounding box center [329, 210] width 40 height 19
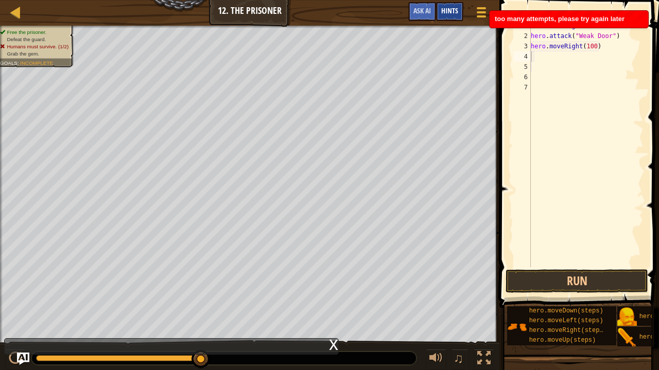
click at [450, 8] on span "Hints" at bounding box center [449, 11] width 17 height 10
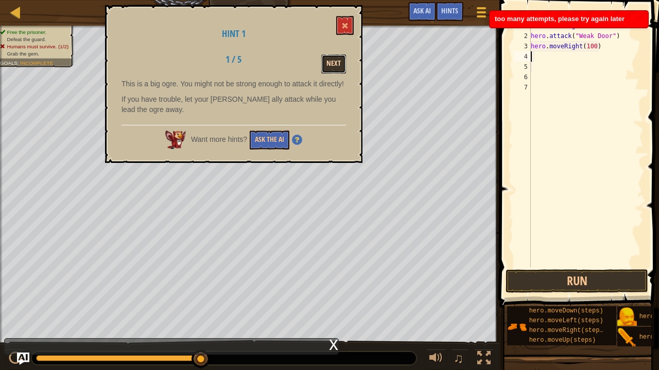
click at [334, 59] on button "Next" at bounding box center [333, 64] width 25 height 19
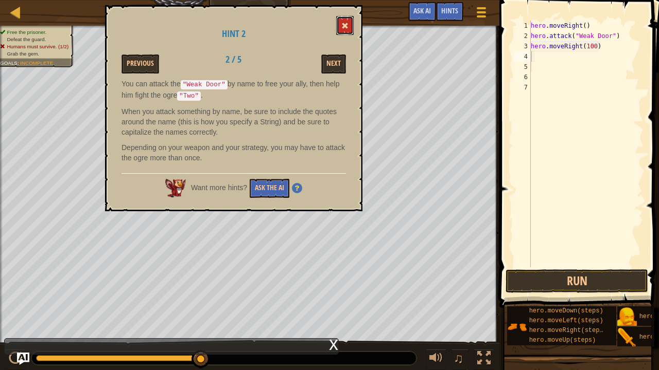
click at [344, 29] on span at bounding box center [344, 25] width 7 height 7
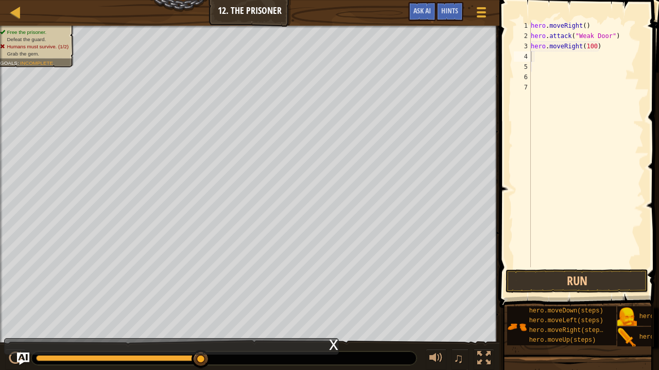
click at [624, 56] on div "hero . moveRight ( ) hero . attack ( "Weak Door" ) hero . moveRight ( 100 )" at bounding box center [585, 155] width 115 height 268
drag, startPoint x: 624, startPoint y: 56, endPoint x: 578, endPoint y: 15, distance: 60.9
click at [578, 15] on div "1 2 3 4 5 6 7 hero . moveRight ( ) hero . attack ( "Weak Door" ) hero . moveRig…" at bounding box center [577, 174] width 163 height 339
type textarea "hero.moveRight() hero.attack("Weak Door")"
type textarea "h"
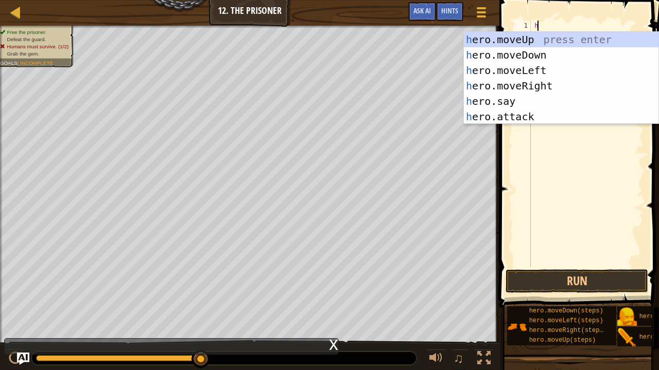
drag, startPoint x: 567, startPoint y: 26, endPoint x: 573, endPoint y: 26, distance: 5.7
click at [573, 26] on div "h" at bounding box center [585, 155] width 115 height 268
type textarea "her"
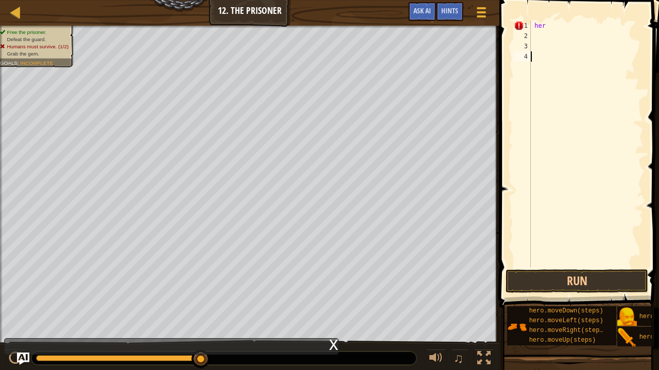
click at [532, 137] on div "her" at bounding box center [585, 155] width 115 height 268
click at [536, 128] on div "her" at bounding box center [585, 155] width 115 height 268
drag, startPoint x: 554, startPoint y: 33, endPoint x: 553, endPoint y: 23, distance: 10.3
click at [553, 23] on div "her" at bounding box center [585, 155] width 115 height 268
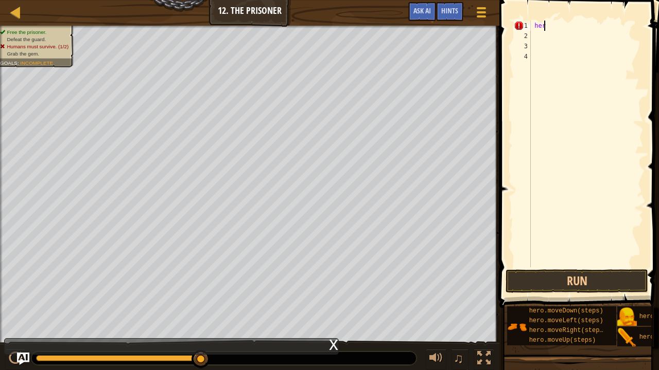
scroll to position [5, 1]
type textarea "h"
click at [535, 11] on span at bounding box center [580, 139] width 168 height 339
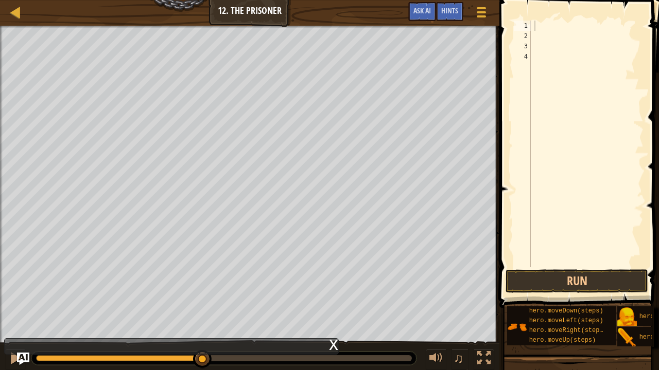
drag, startPoint x: 535, startPoint y: 11, endPoint x: 533, endPoint y: 0, distance: 11.4
click at [533, 0] on span at bounding box center [580, 139] width 168 height 339
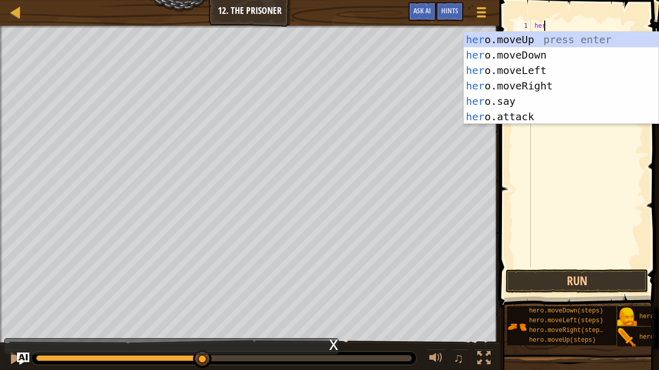
type textarea "hero"
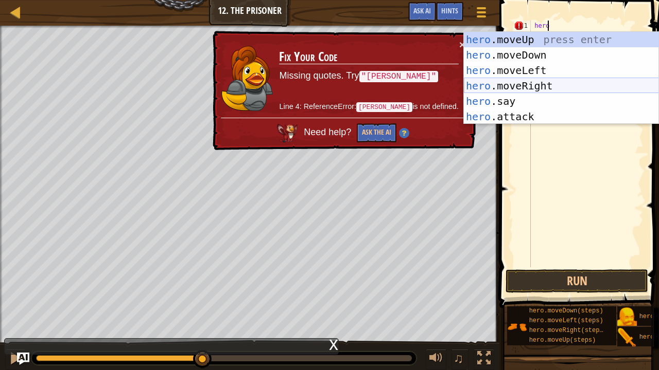
click at [516, 87] on div "hero .moveUp press enter hero .moveDown press enter hero .moveLeft press enter …" at bounding box center [561, 93] width 195 height 123
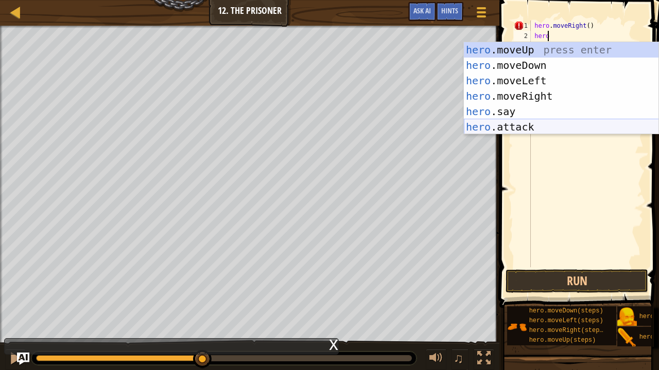
click at [509, 124] on div "hero .moveUp press enter hero .moveDown press enter hero .moveLeft press enter …" at bounding box center [561, 103] width 195 height 123
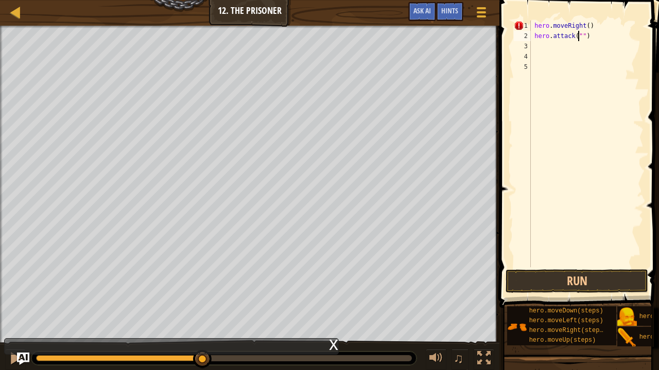
scroll to position [5, 4]
type textarea "hero.attack("Two")"
click at [517, 273] on button "Run" at bounding box center [576, 282] width 143 height 24
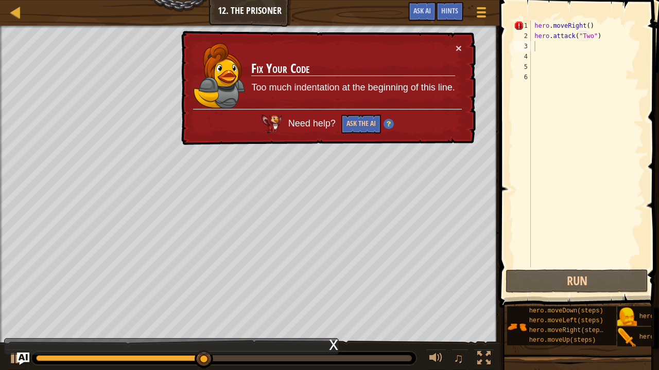
click at [320, 130] on div "Need help? Ask the AI" at bounding box center [327, 121] width 269 height 25
click at [323, 117] on div "Need help? Ask the AI" at bounding box center [327, 121] width 269 height 25
click at [462, 43] on div "× Fix Your Code Too much indentation at the beginning of this line. Need help? …" at bounding box center [327, 88] width 296 height 115
click at [456, 37] on div "× Fix Your Code Too much indentation at the beginning of this line. Need help? …" at bounding box center [327, 88] width 296 height 115
click at [452, 49] on td "Fix Your Code Too much indentation at the beginning of this line." at bounding box center [353, 76] width 204 height 66
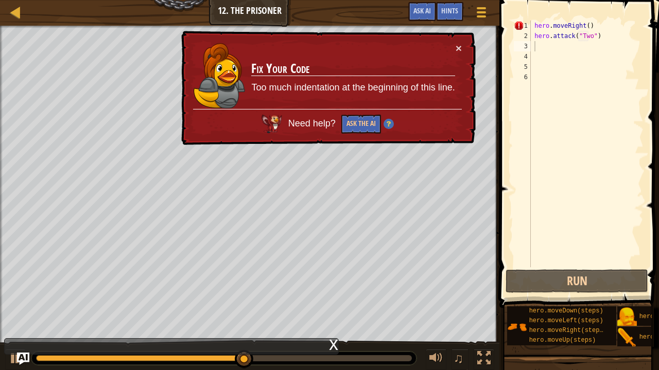
click at [452, 45] on td "Fix Your Code Too much indentation at the beginning of this line." at bounding box center [353, 76] width 204 height 66
click at [461, 43] on button "×" at bounding box center [458, 48] width 6 height 11
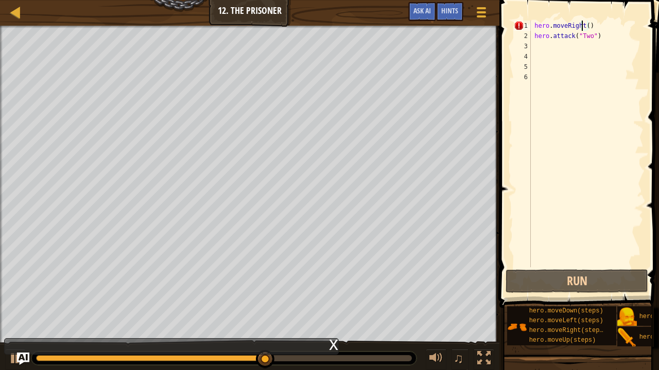
click at [582, 26] on div "hero . moveRight ( ) hero . attack ( "Two" )" at bounding box center [585, 155] width 115 height 268
type textarea "hero.moveRight()"
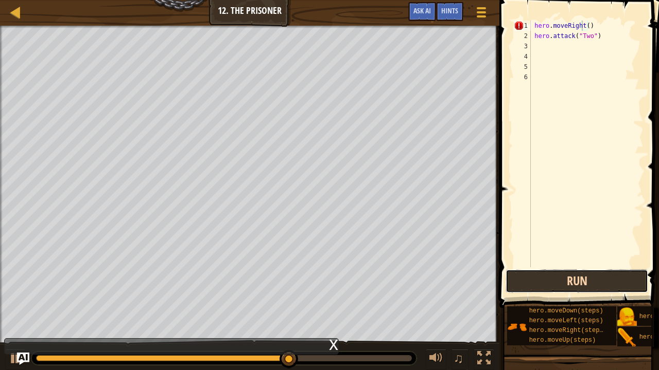
click at [552, 270] on button "Run" at bounding box center [576, 282] width 143 height 24
